Goal: Task Accomplishment & Management: Manage account settings

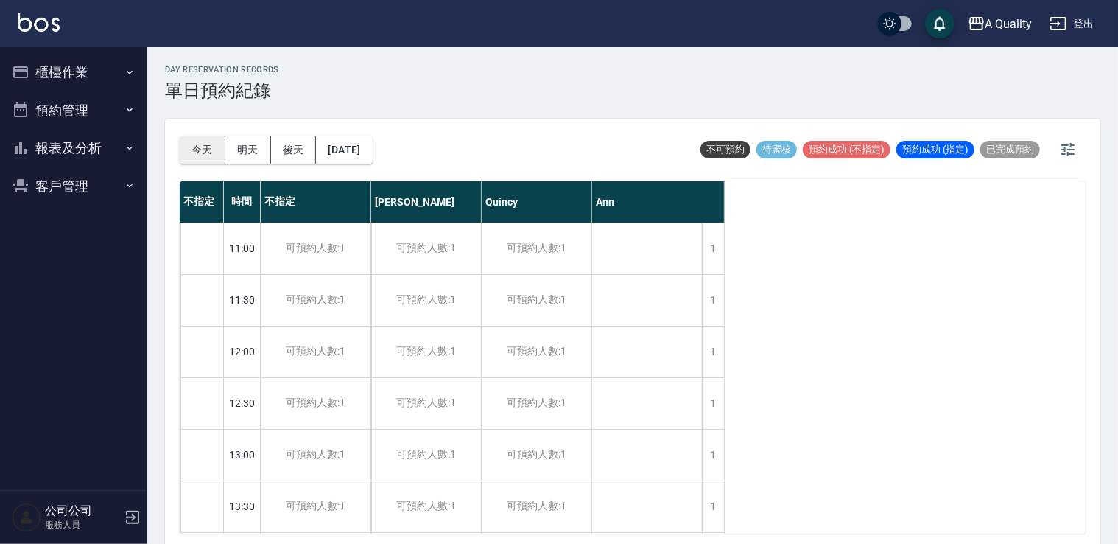
click at [206, 141] on button "今天" at bounding box center [203, 149] width 46 height 27
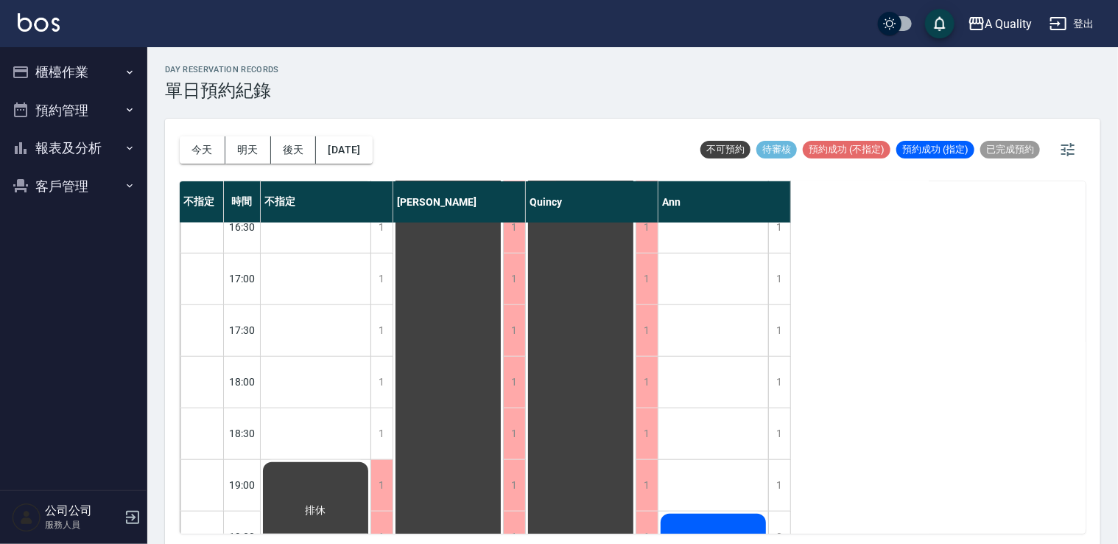
scroll to position [732, 0]
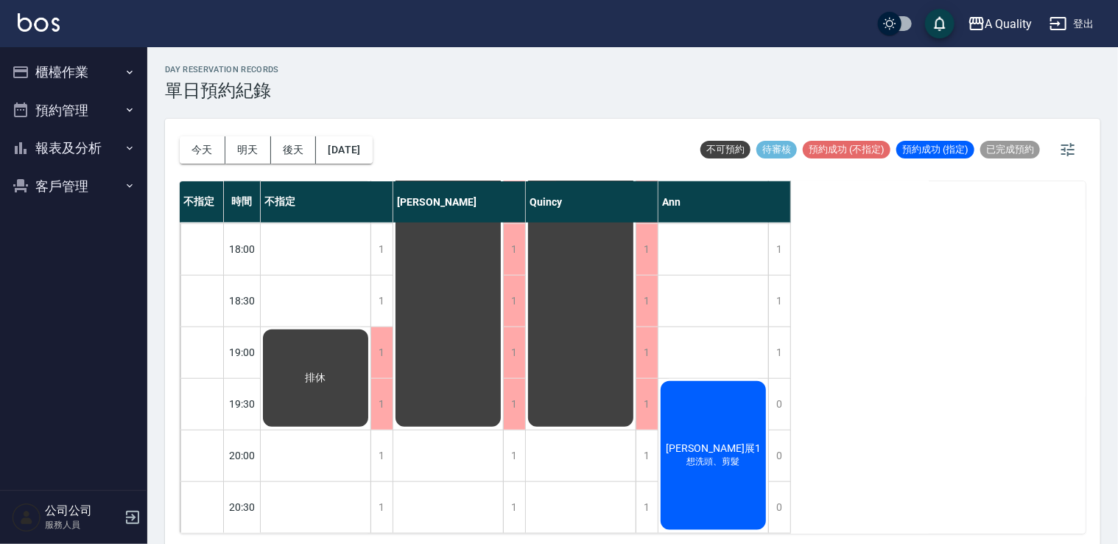
click at [91, 110] on button "預約管理" at bounding box center [74, 110] width 136 height 38
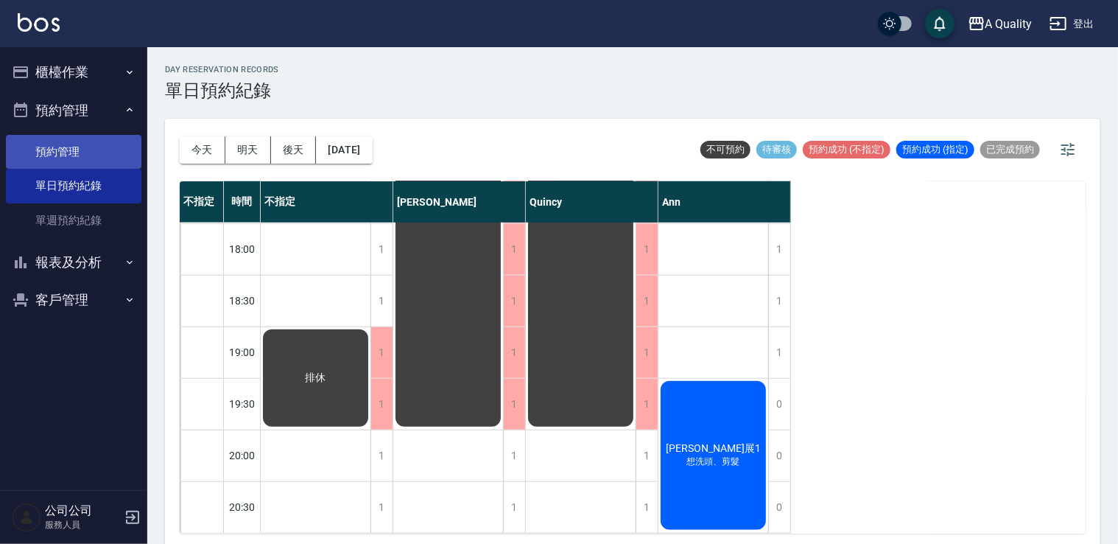
click at [88, 149] on link "預約管理" at bounding box center [74, 152] width 136 height 34
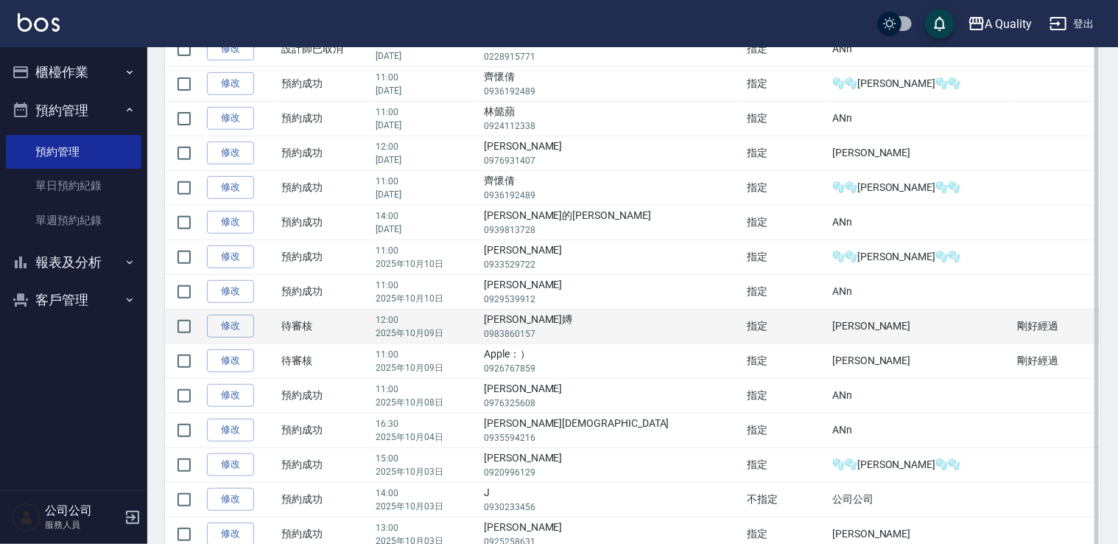
scroll to position [221, 0]
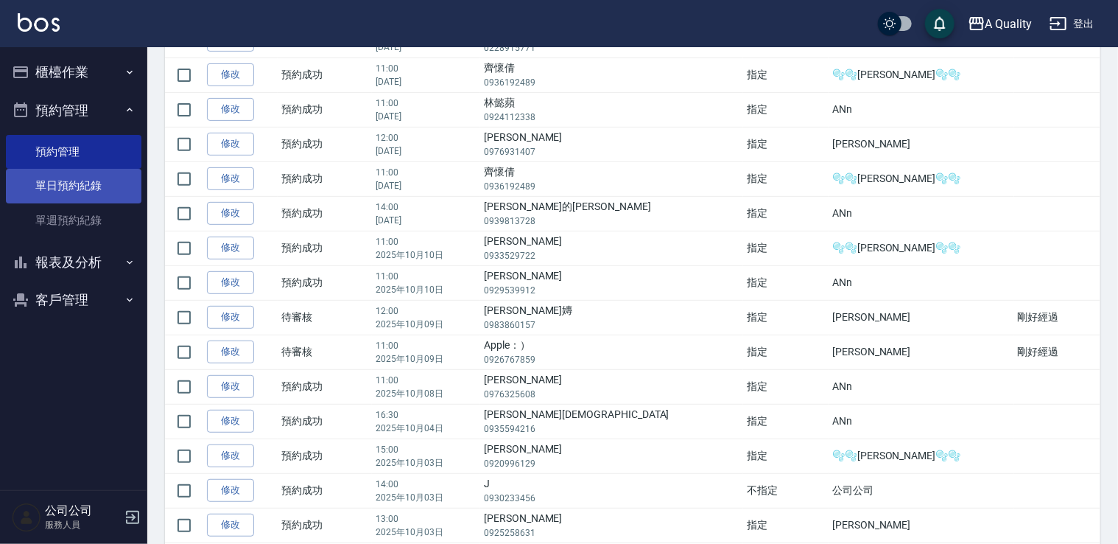
click at [97, 188] on link "單日預約紀錄" at bounding box center [74, 186] width 136 height 34
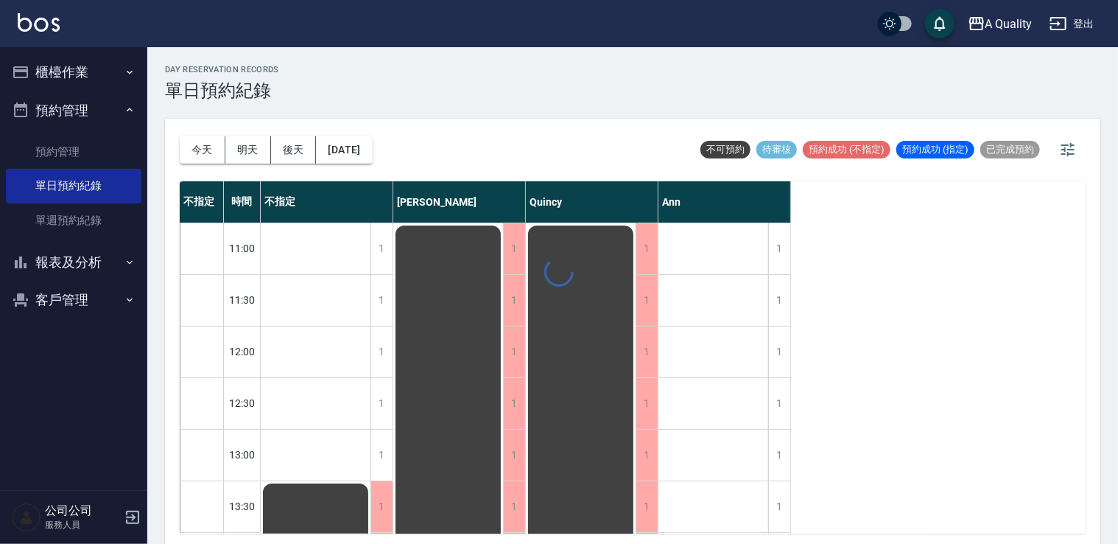
click at [370, 151] on div "day Reservation records 單日預約紀錄 [DATE] [DATE] [DATE] [DATE] 不可預約 待審核 預約成功 (不指定) …" at bounding box center [632, 297] width 971 height 501
click at [372, 144] on button "[DATE]" at bounding box center [344, 149] width 56 height 27
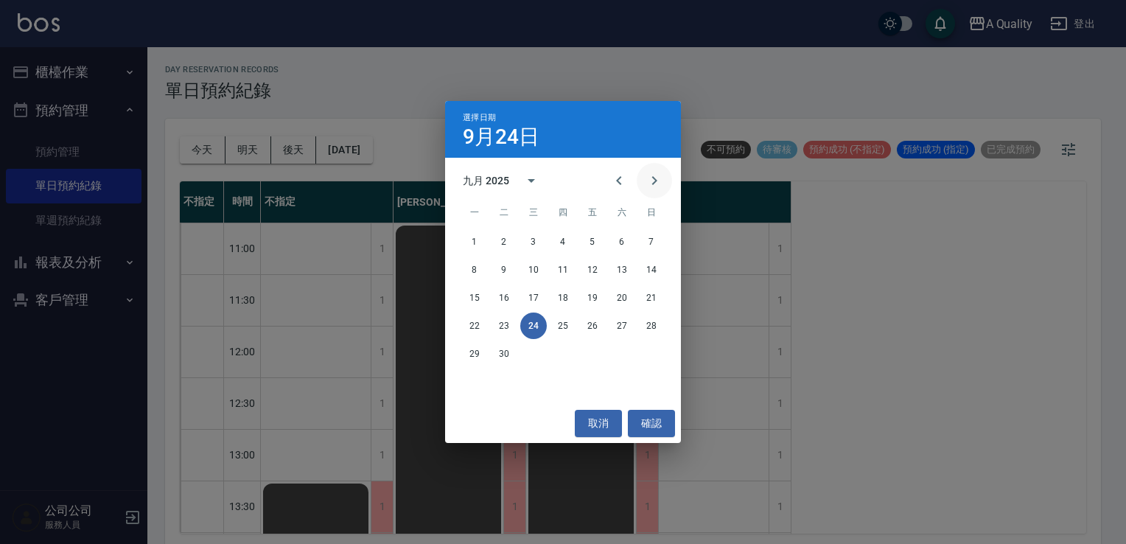
click at [656, 186] on icon "Next month" at bounding box center [654, 181] width 18 height 18
click at [570, 267] on button "9" at bounding box center [563, 269] width 27 height 27
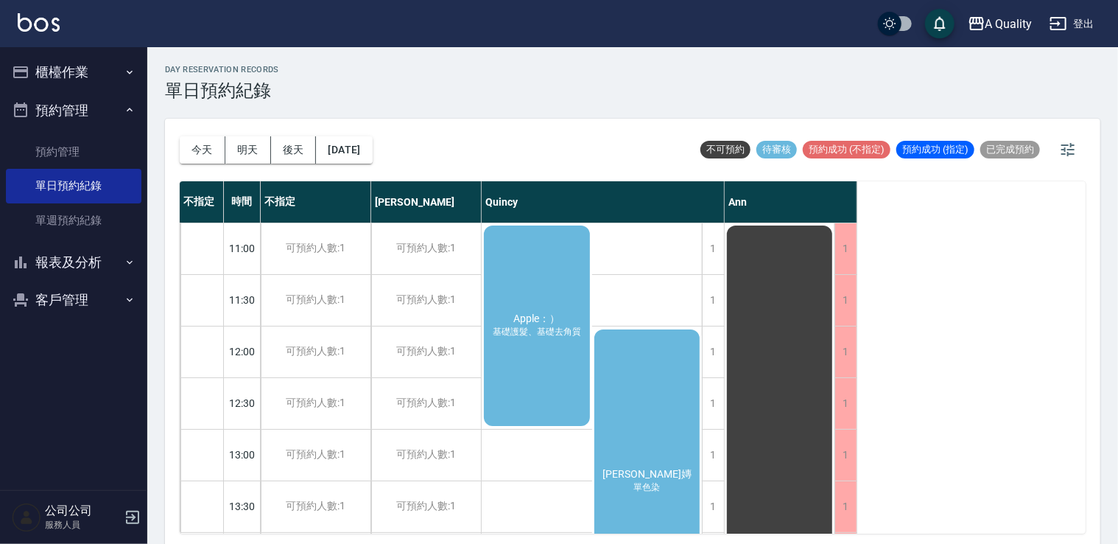
click at [539, 312] on span "Apple：）" at bounding box center [537, 318] width 52 height 13
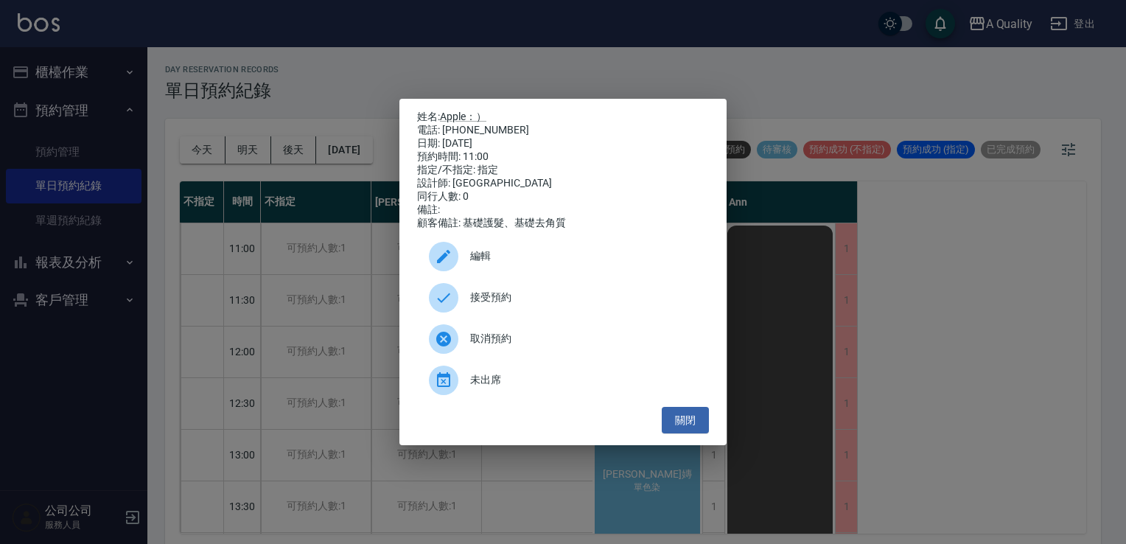
click at [493, 301] on span "接受預約" at bounding box center [583, 297] width 227 height 15
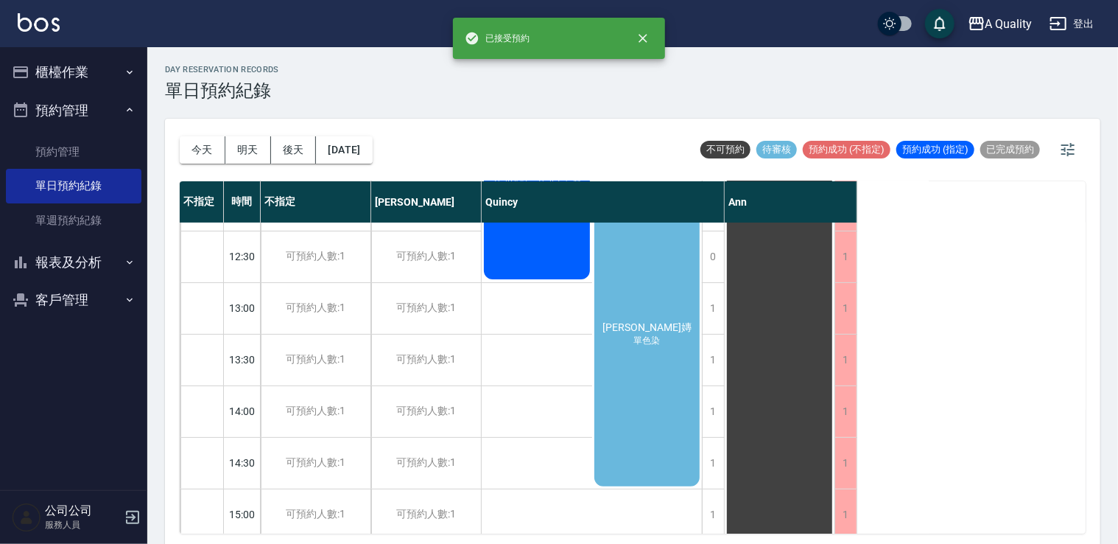
scroll to position [147, 0]
click at [647, 278] on div "[PERSON_NAME]嫥 單色染" at bounding box center [647, 334] width 111 height 308
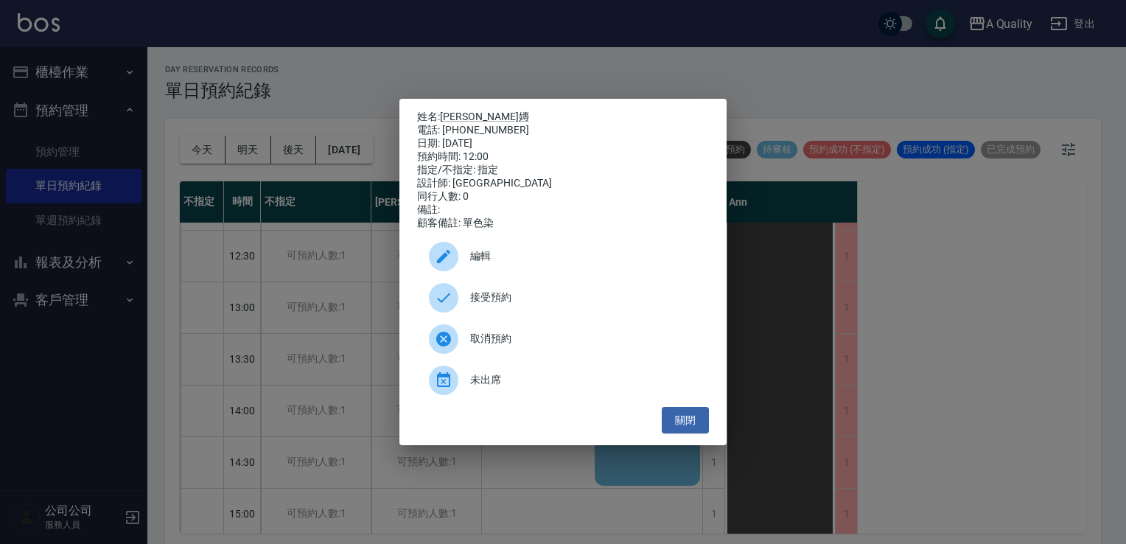
click at [527, 304] on span "接受預約" at bounding box center [583, 297] width 227 height 15
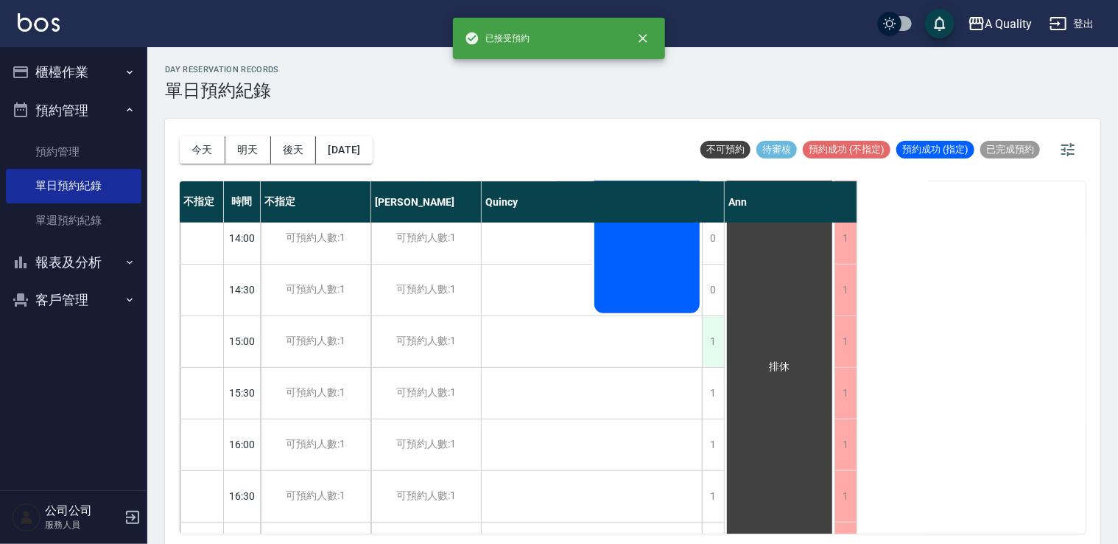
scroll to position [295, 0]
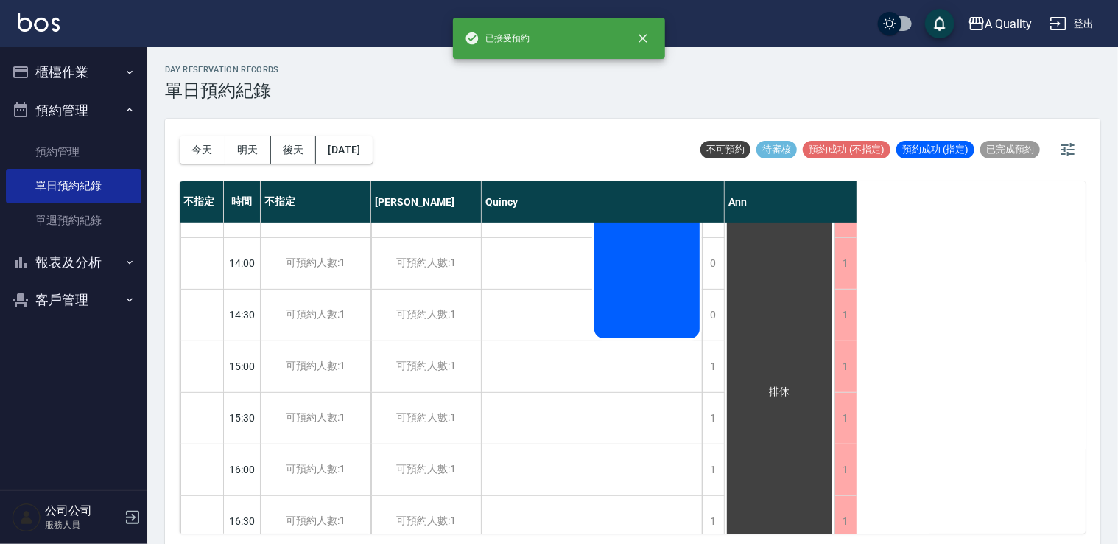
click at [665, 306] on div "[PERSON_NAME]嫥 單色染" at bounding box center [647, 186] width 111 height 308
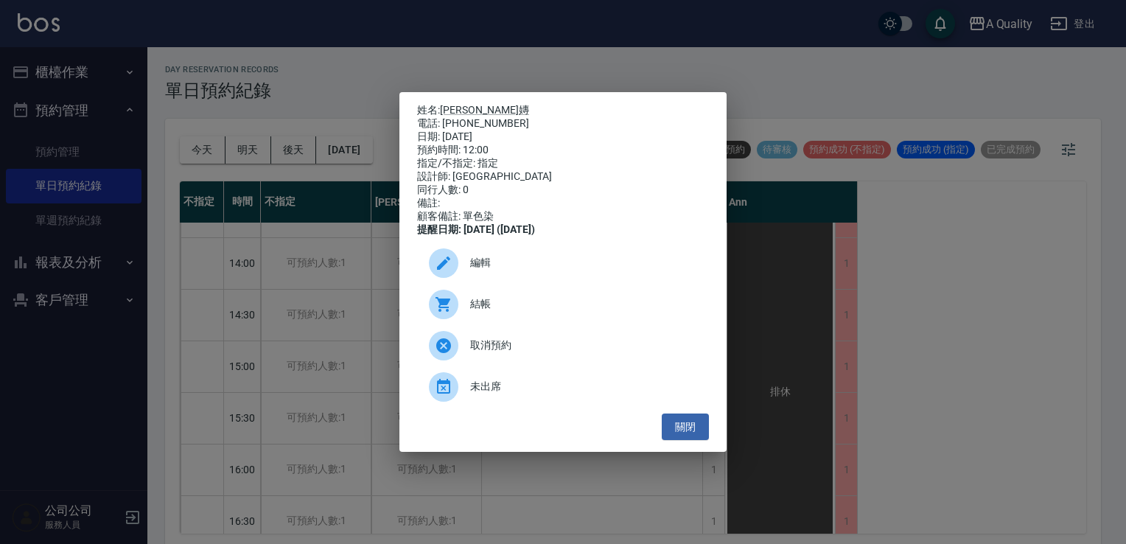
click at [513, 270] on span "編輯" at bounding box center [583, 262] width 227 height 15
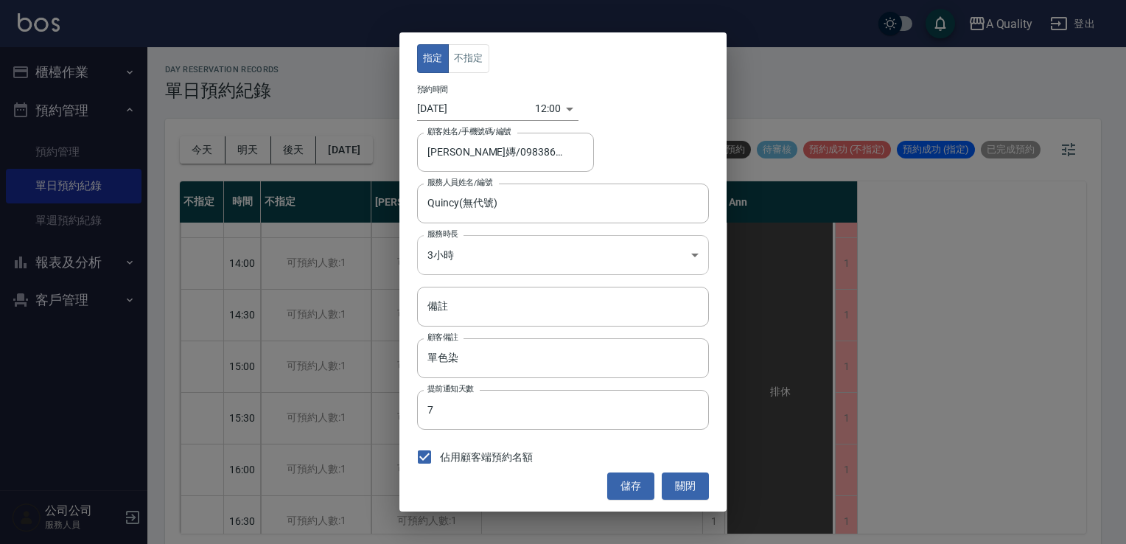
click at [500, 255] on body "A Quality 登出 櫃檯作業 打帳單 帳單列表 營業儀表板 現金收支登錄 每日結帳 排班表 現場電腦打卡 預約管理 預約管理 單日預約紀錄 單週預約紀錄…" at bounding box center [563, 274] width 1126 height 548
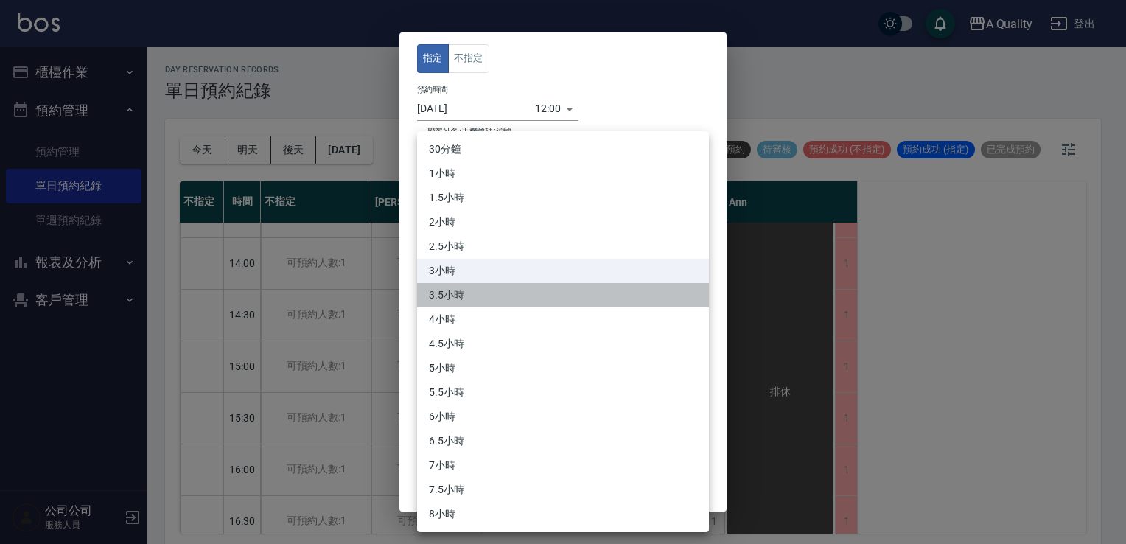
click at [461, 292] on li "3.5小時" at bounding box center [563, 295] width 292 height 24
type input "7"
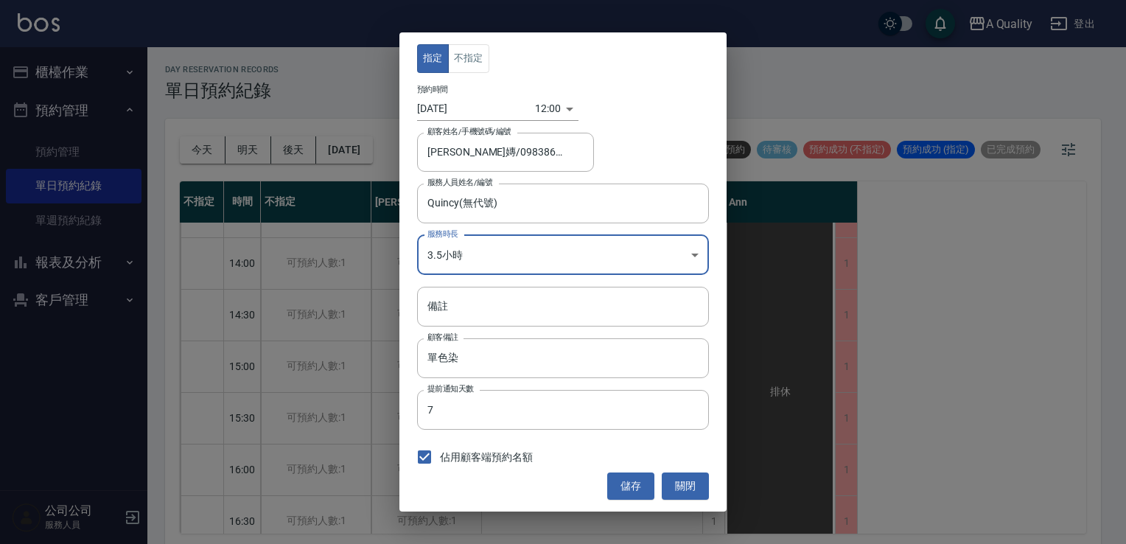
click at [625, 478] on button "儲存" at bounding box center [630, 485] width 47 height 27
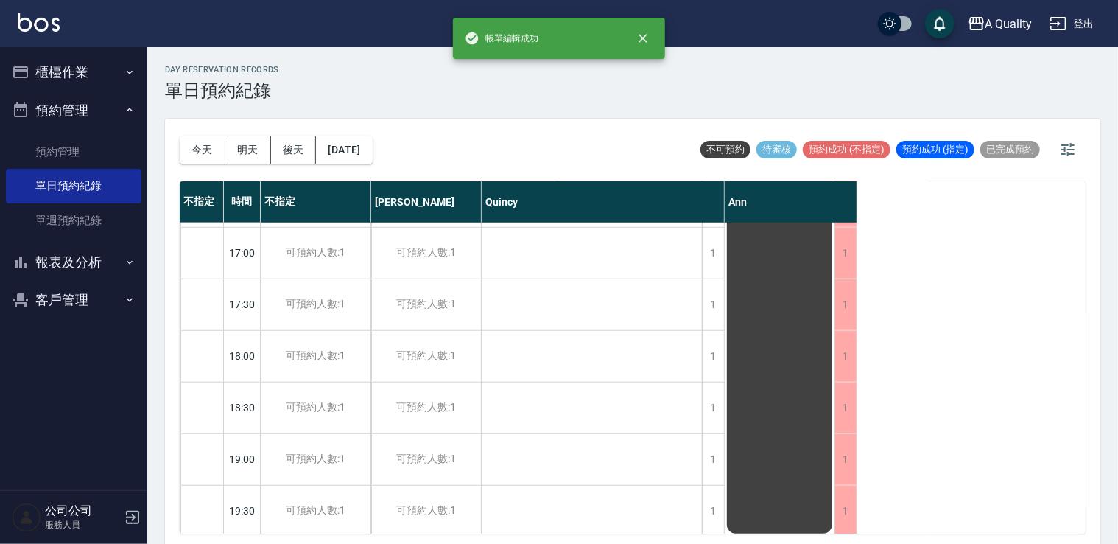
scroll to position [628, 0]
